Goal: Book appointment/travel/reservation

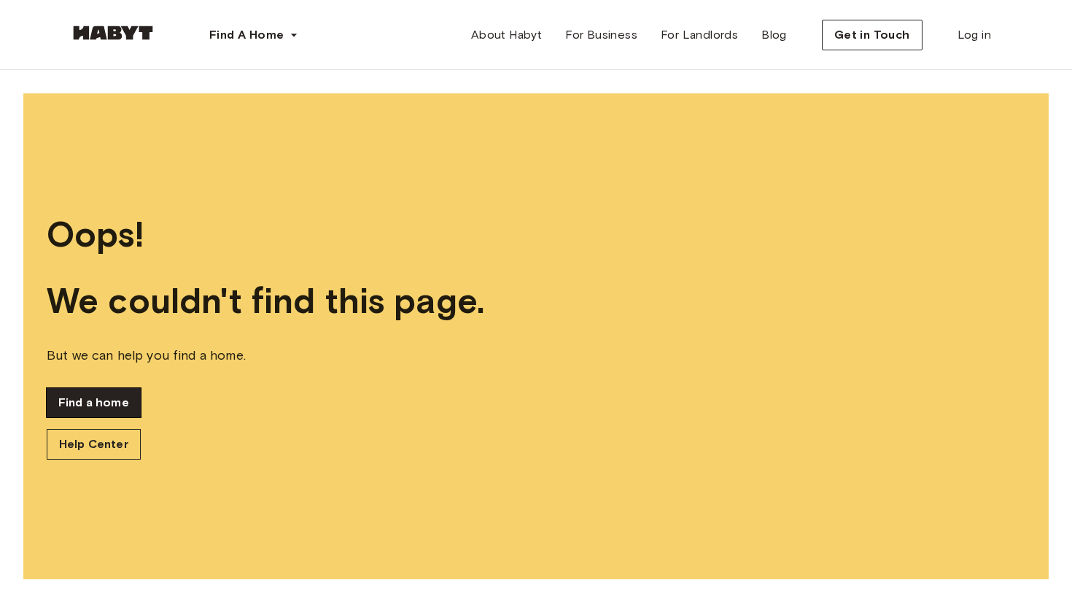
click at [87, 396] on link "Find a home" at bounding box center [94, 402] width 94 height 29
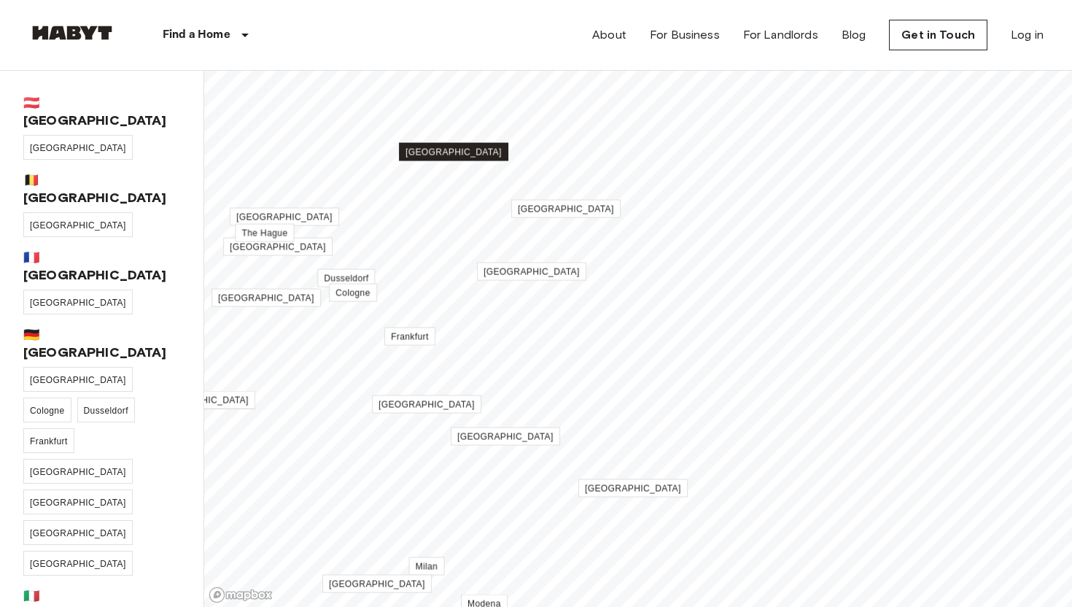
click at [457, 153] on span "[GEOGRAPHIC_DATA]" at bounding box center [453, 152] width 96 height 10
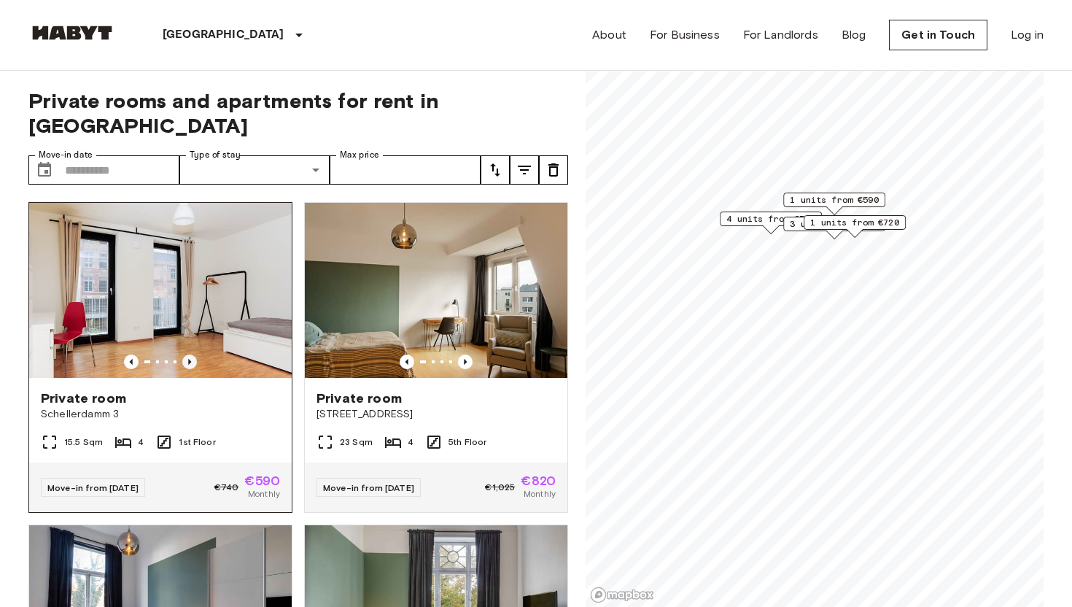
click at [188, 354] on icon "Previous image" at bounding box center [189, 361] width 15 height 15
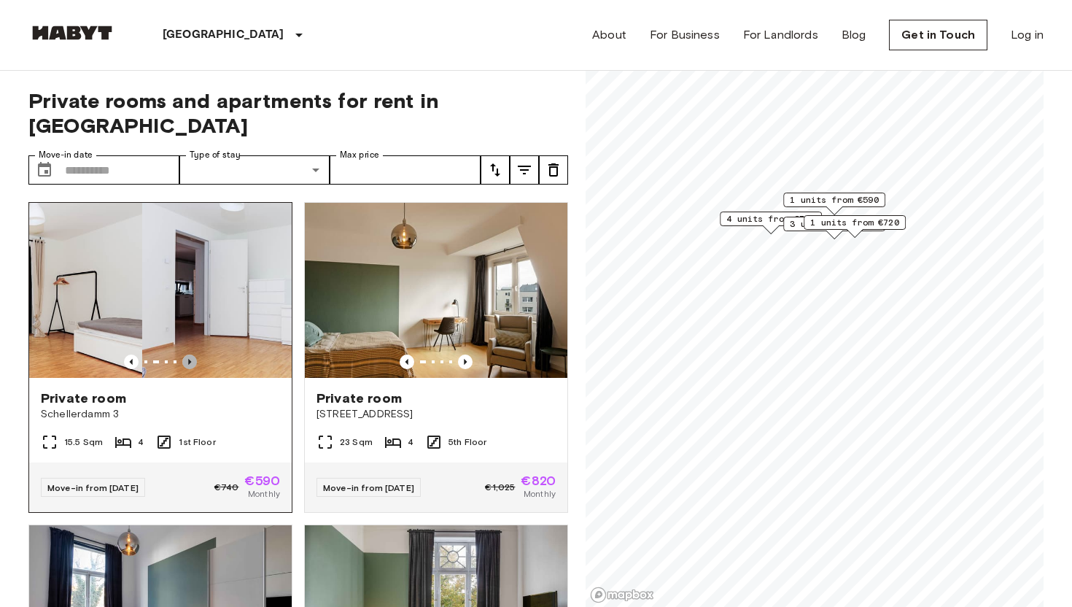
click at [188, 359] on icon "Previous image" at bounding box center [189, 362] width 3 height 6
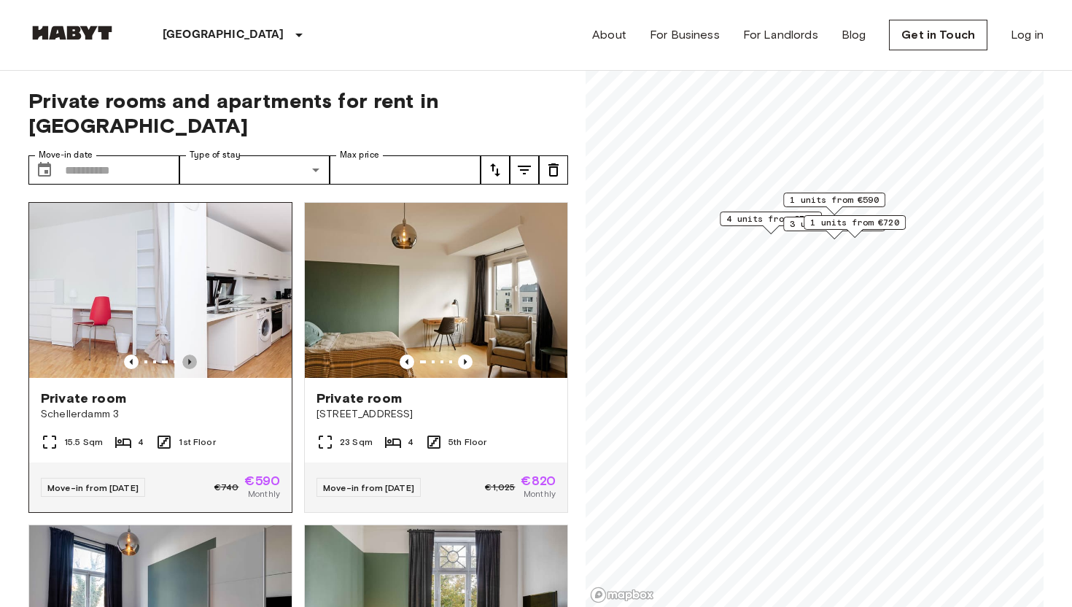
click at [188, 359] on icon "Previous image" at bounding box center [189, 362] width 3 height 6
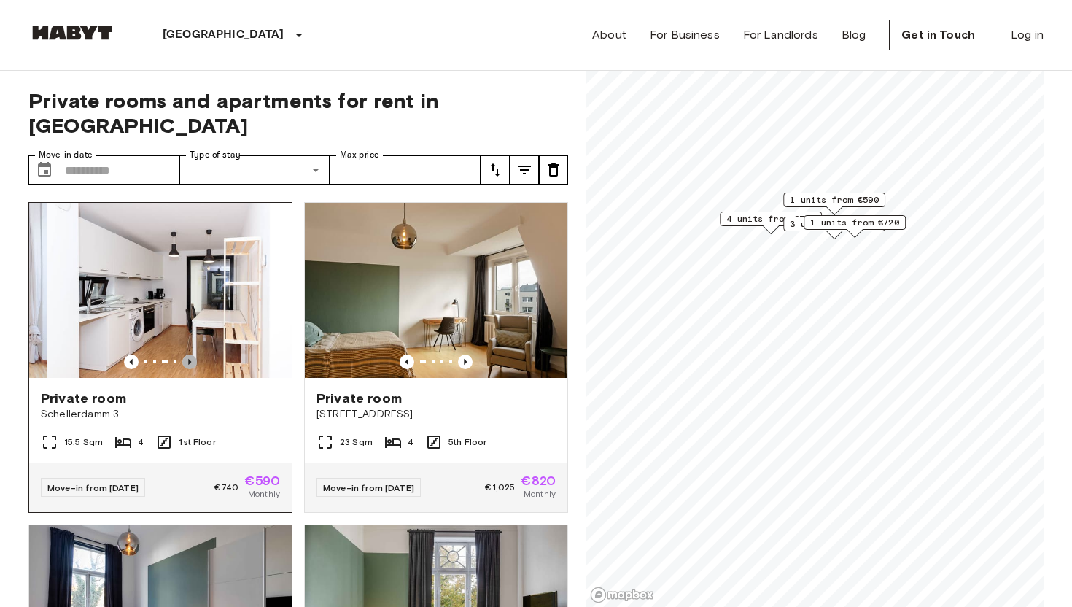
click at [188, 359] on icon "Previous image" at bounding box center [189, 362] width 3 height 6
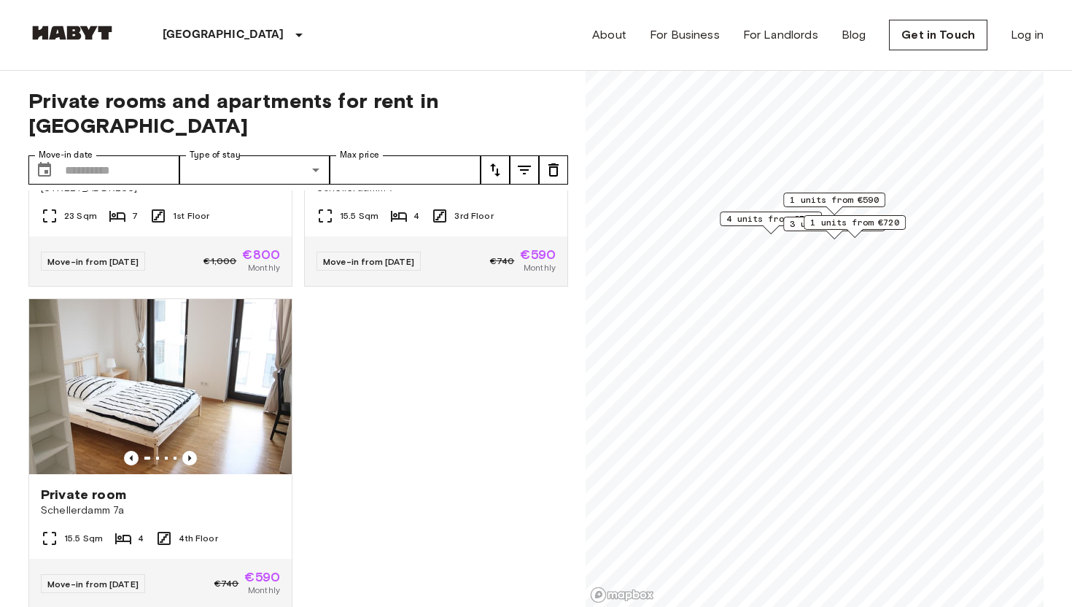
scroll to position [2165, 0]
